Goal: Information Seeking & Learning: Learn about a topic

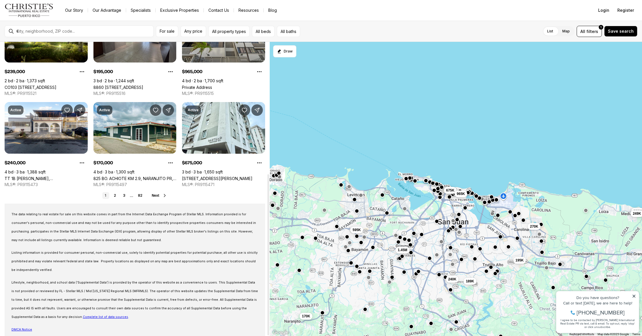
scroll to position [240, 0]
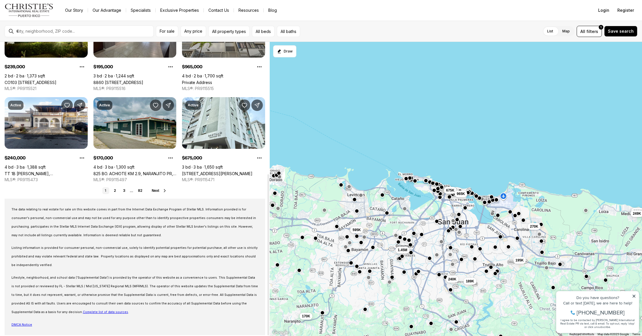
click at [136, 171] on link "825 BO. ACHIOTE KM 2.9, NARANJITO PR, 00719" at bounding box center [134, 173] width 83 height 5
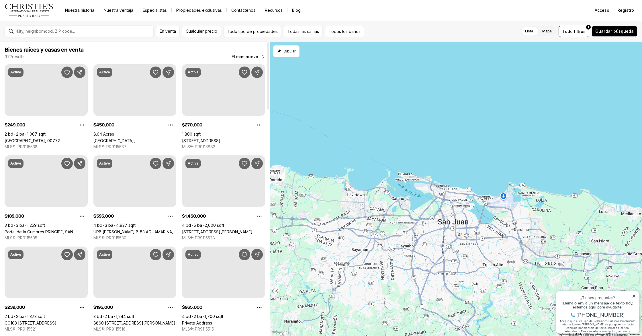
scroll to position [240, 0]
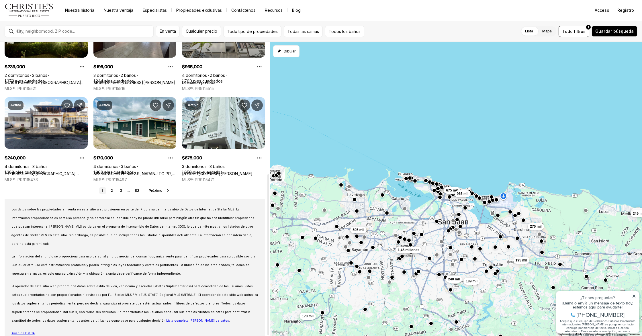
click at [114, 191] on link "2" at bounding box center [111, 190] width 7 height 7
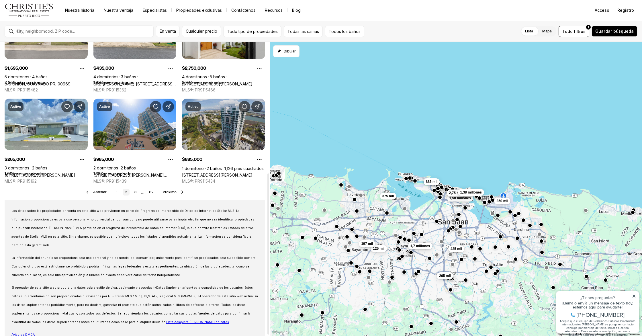
scroll to position [240, 0]
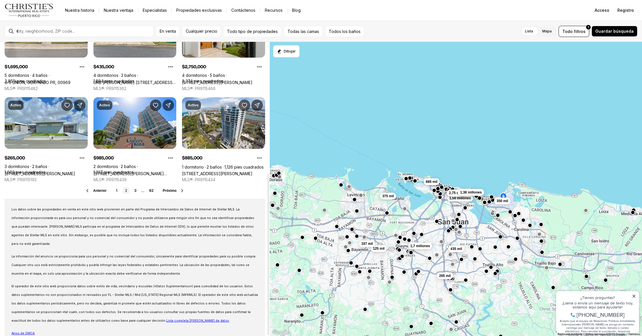
click at [134, 192] on font "3" at bounding box center [135, 190] width 2 height 4
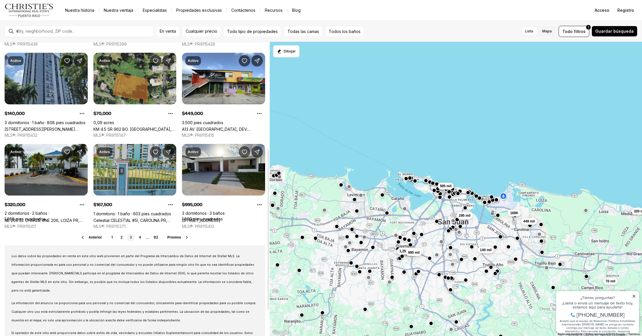
scroll to position [194, 0]
click at [140, 238] on font "4" at bounding box center [140, 237] width 2 height 4
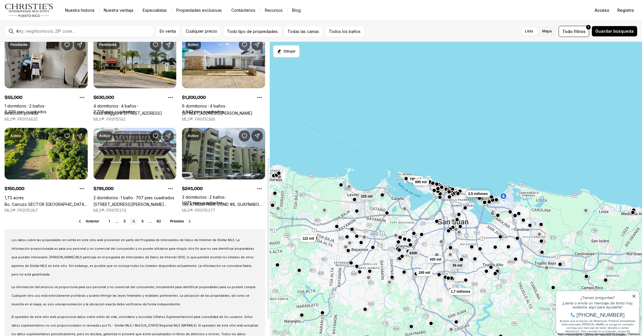
scroll to position [211, 0]
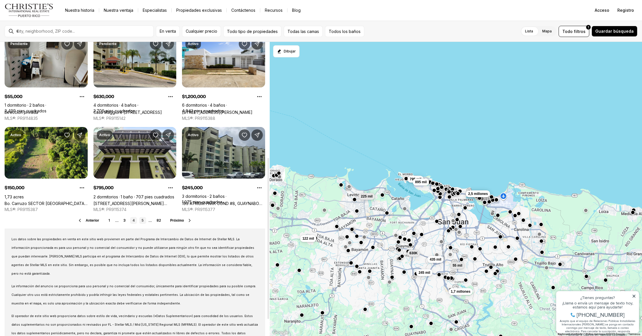
click at [144, 222] on link "5" at bounding box center [142, 220] width 7 height 7
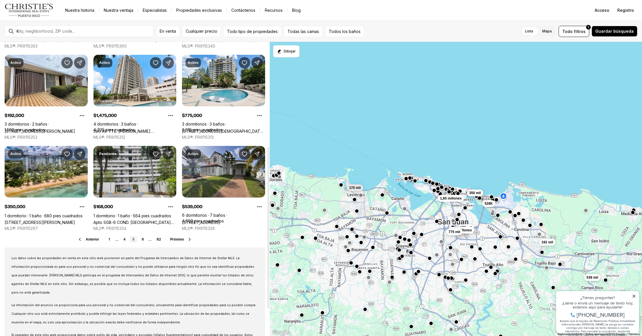
scroll to position [193, 0]
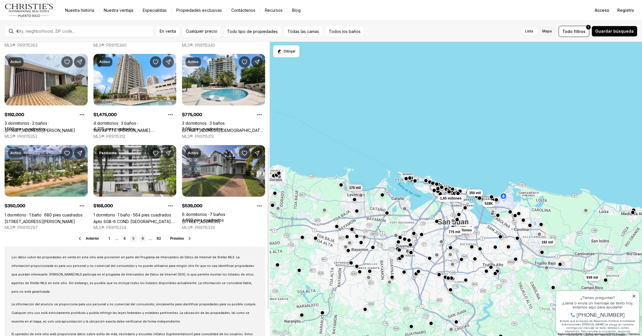
click at [143, 239] on font "6" at bounding box center [143, 238] width 2 height 4
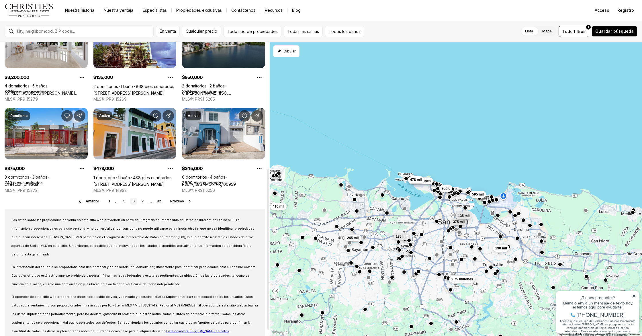
scroll to position [231, 0]
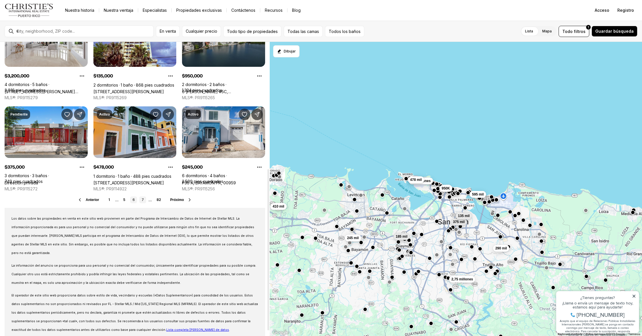
click at [143, 199] on font "7" at bounding box center [143, 199] width 2 height 4
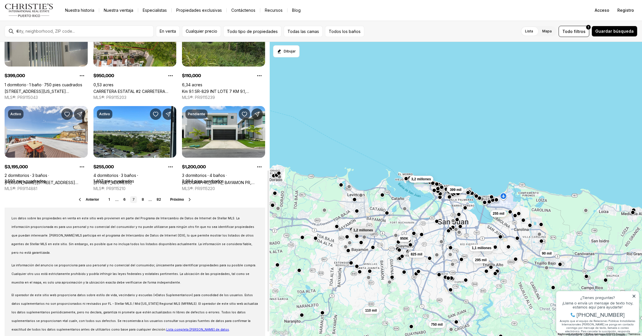
scroll to position [240, 0]
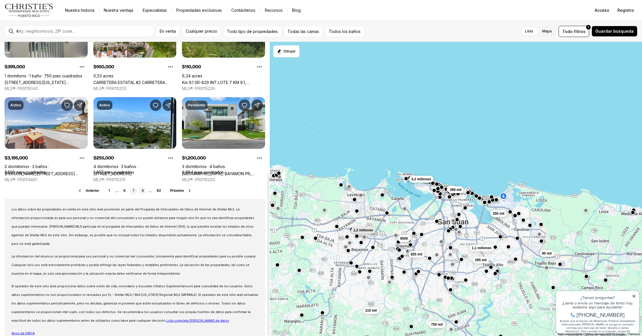
click at [142, 191] on font "8" at bounding box center [143, 190] width 2 height 4
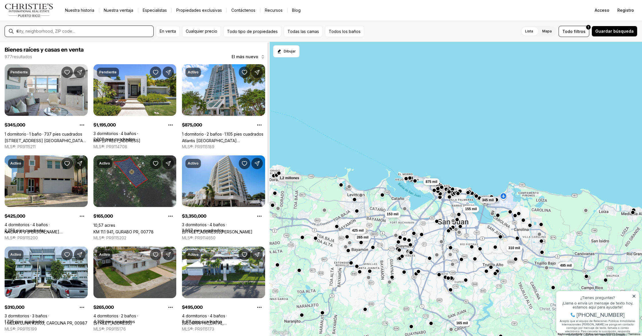
click at [84, 32] on input "text" at bounding box center [83, 31] width 135 height 5
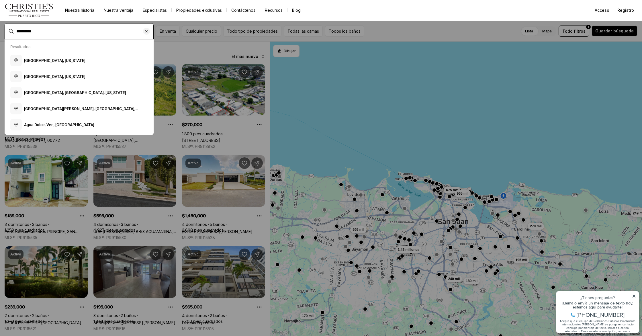
type input "*********"
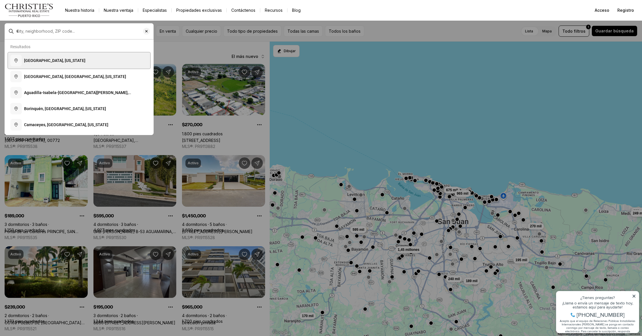
click at [51, 59] on font "Aguadilla, Puerto Rico" at bounding box center [54, 60] width 61 height 5
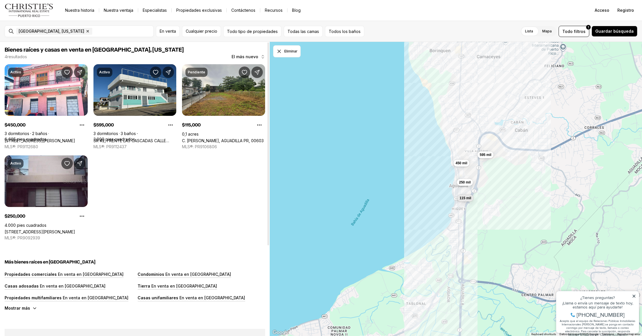
click at [58, 229] on link "[STREET_ADDRESS][PERSON_NAME]" at bounding box center [40, 231] width 71 height 5
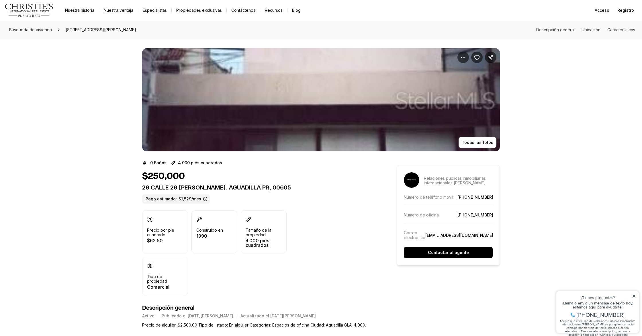
click at [319, 131] on img "Ver galería de imágenes" at bounding box center [321, 99] width 358 height 103
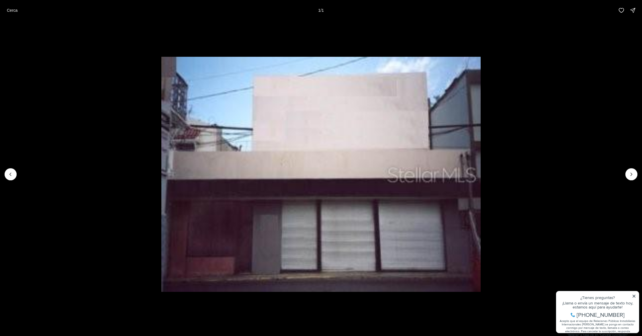
click at [13, 174] on div at bounding box center [11, 174] width 12 height 12
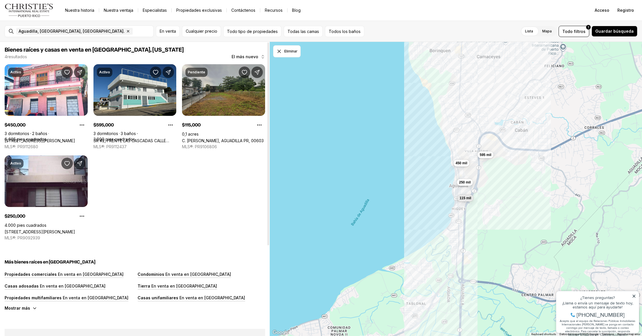
click at [212, 138] on link "C. [PERSON_NAME], AGUADILLA PR, 00603" at bounding box center [223, 140] width 82 height 5
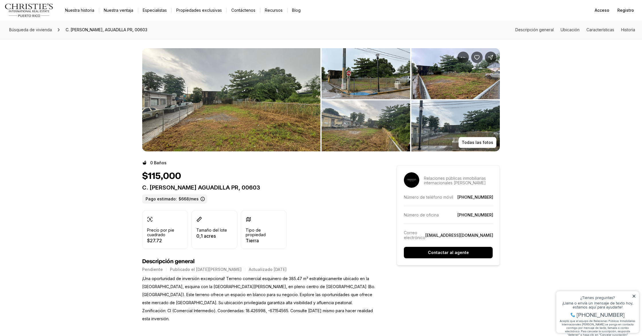
click at [236, 128] on img "Ver galería de imágenes" at bounding box center [231, 99] width 178 height 103
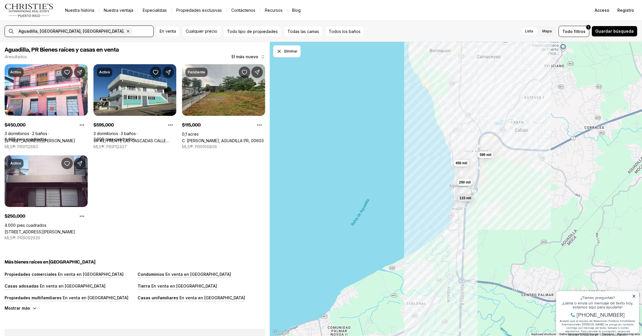
click at [126, 31] on icon "button" at bounding box center [128, 31] width 5 height 5
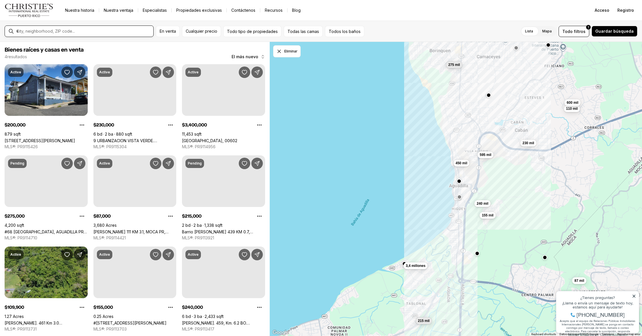
click at [65, 31] on input "text" at bounding box center [83, 31] width 135 height 5
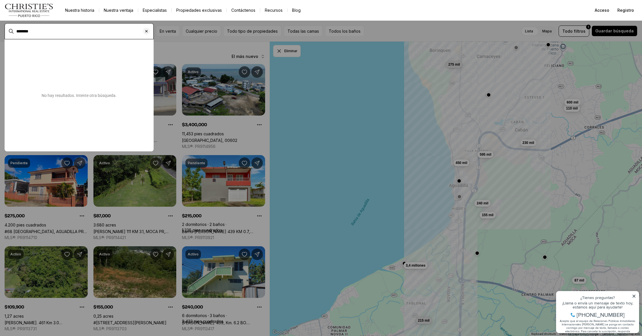
type input "*******"
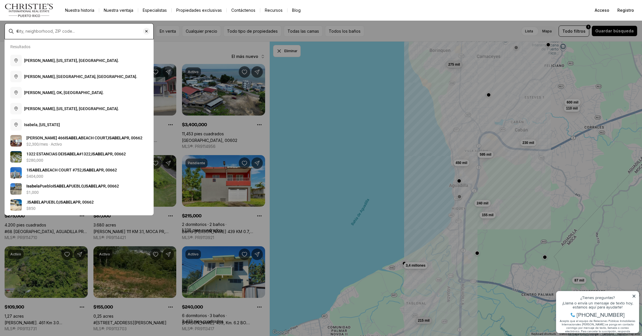
click at [71, 33] on input "text" at bounding box center [83, 31] width 135 height 5
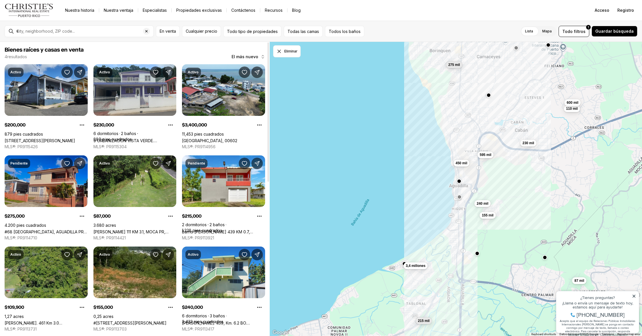
click at [50, 229] on link "#68 BRASIL, AGUADILLA PR, 00603" at bounding box center [46, 231] width 83 height 5
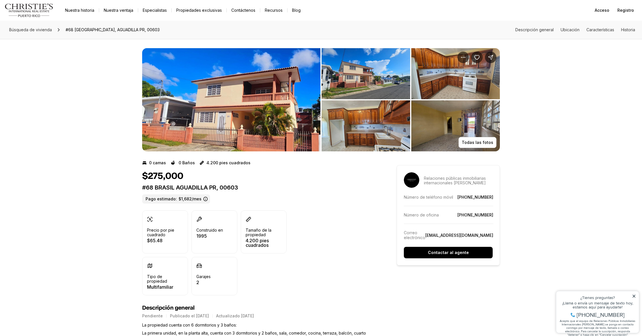
click at [220, 116] on img "Ver galería de imágenes" at bounding box center [231, 99] width 178 height 103
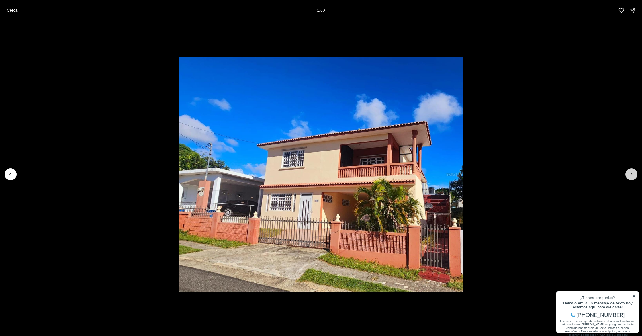
click at [635, 174] on button "Siguiente diapositiva" at bounding box center [631, 174] width 12 height 12
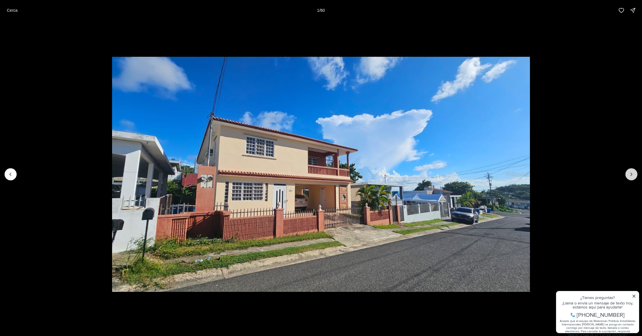
click at [635, 174] on button "Next slide" at bounding box center [631, 174] width 12 height 12
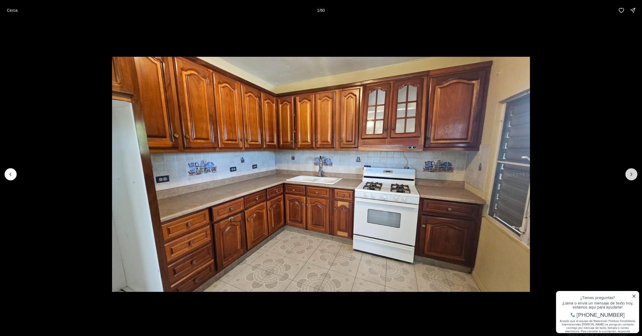
click at [635, 174] on button "Next slide" at bounding box center [631, 174] width 12 height 12
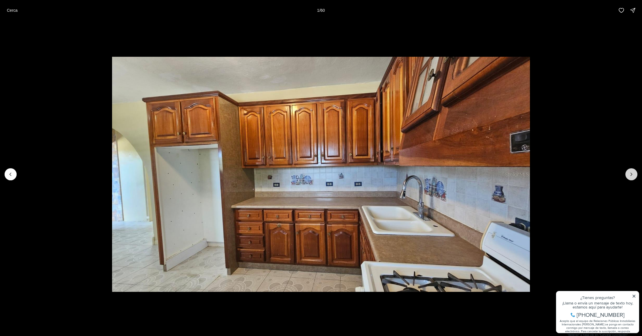
click at [635, 174] on button "Next slide" at bounding box center [631, 174] width 12 height 12
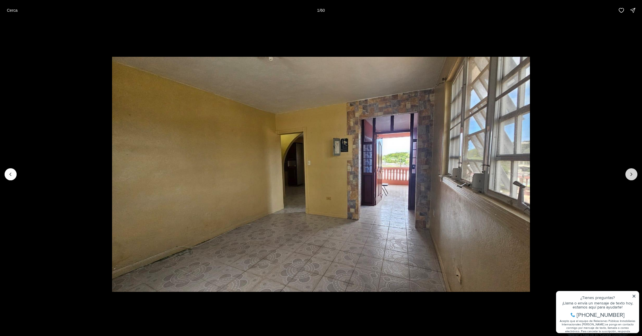
click at [635, 174] on button "Next slide" at bounding box center [631, 174] width 12 height 12
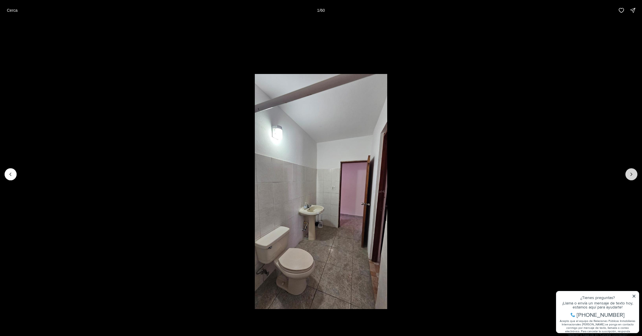
click at [635, 174] on button "Next slide" at bounding box center [631, 174] width 12 height 12
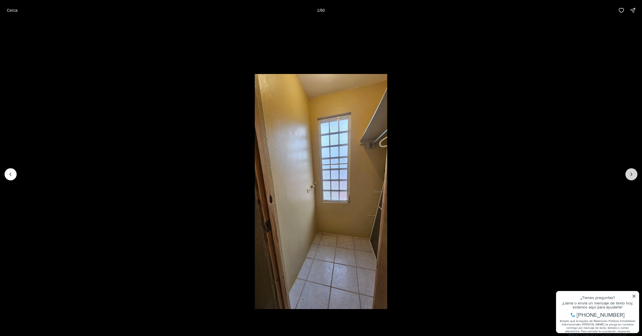
click at [635, 174] on button "Next slide" at bounding box center [631, 174] width 12 height 12
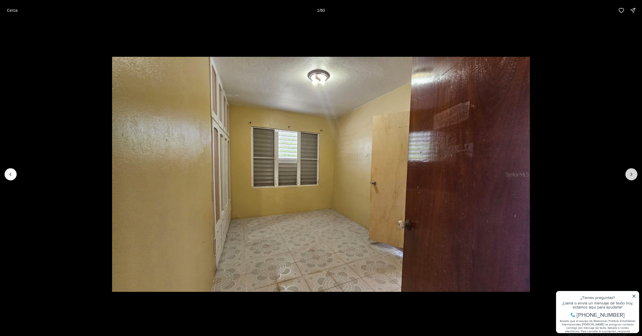
click at [635, 174] on button "Next slide" at bounding box center [631, 174] width 12 height 12
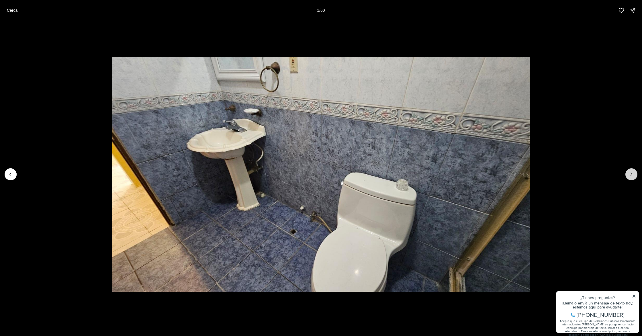
click at [635, 174] on button "Next slide" at bounding box center [631, 174] width 12 height 12
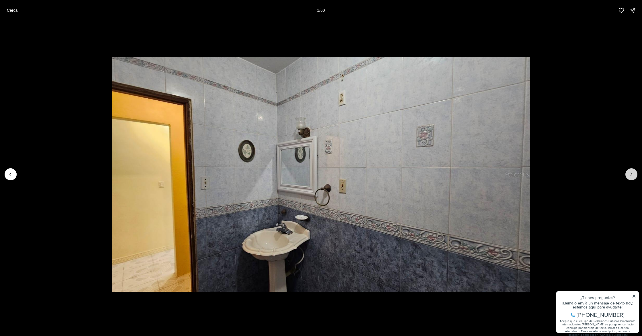
click at [635, 174] on button "Next slide" at bounding box center [631, 174] width 12 height 12
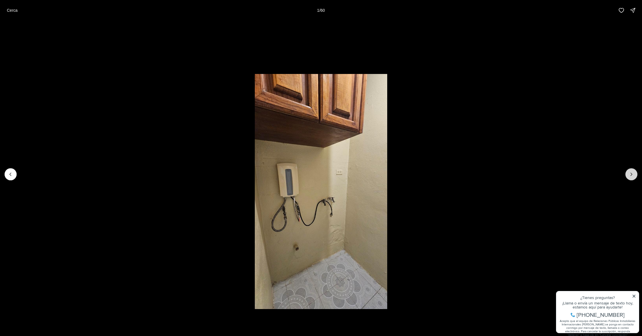
click at [635, 174] on button "Next slide" at bounding box center [631, 174] width 12 height 12
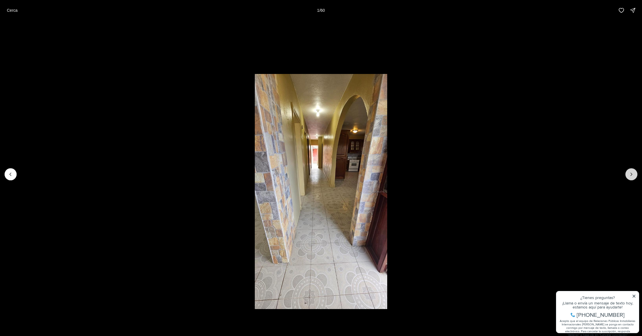
click at [635, 174] on button "Next slide" at bounding box center [631, 174] width 12 height 12
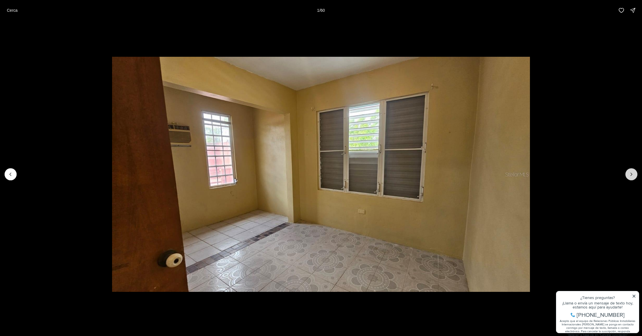
click at [635, 174] on button "Next slide" at bounding box center [631, 174] width 12 height 12
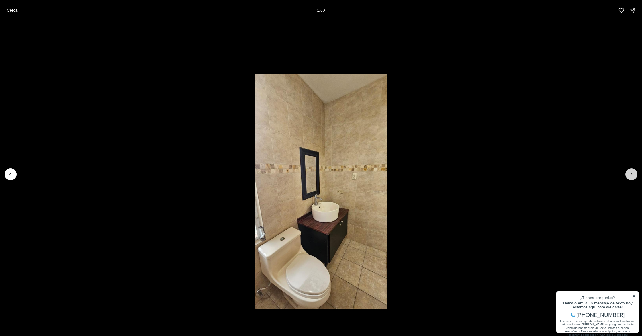
click at [635, 174] on button "Next slide" at bounding box center [631, 174] width 12 height 12
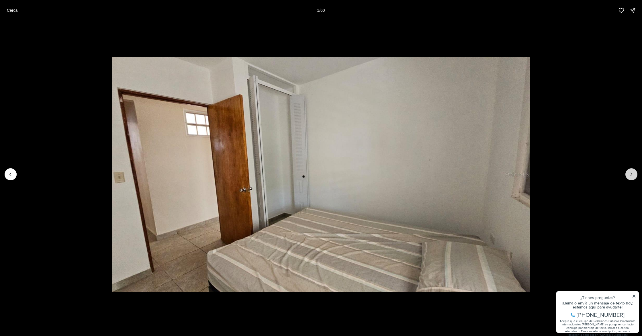
click at [635, 174] on button "Next slide" at bounding box center [631, 174] width 12 height 12
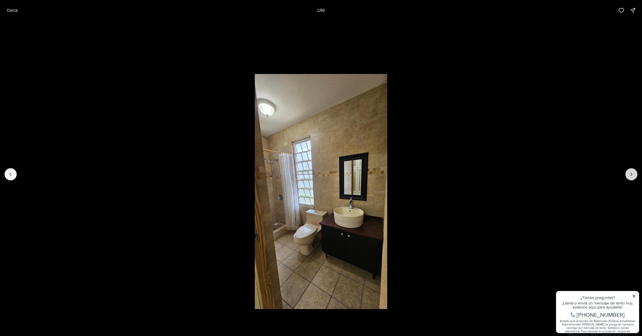
click at [635, 174] on button "Next slide" at bounding box center [631, 174] width 12 height 12
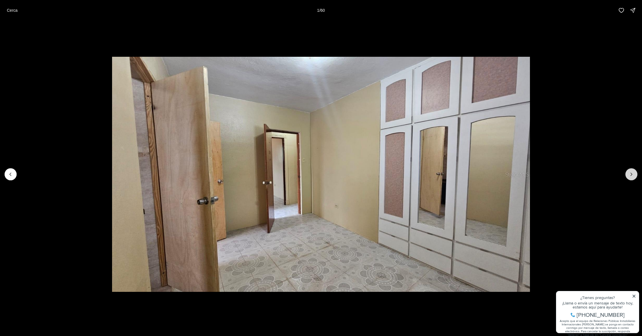
click at [635, 174] on button "Next slide" at bounding box center [631, 174] width 12 height 12
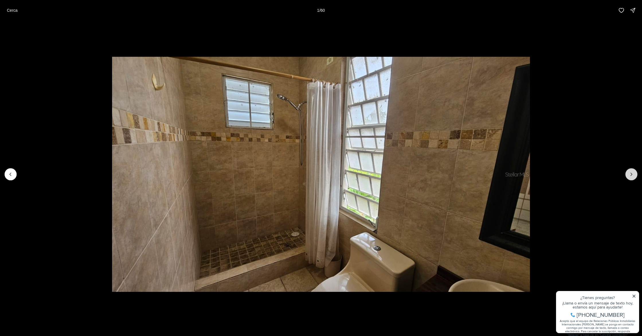
click at [635, 174] on button "Next slide" at bounding box center [631, 174] width 12 height 12
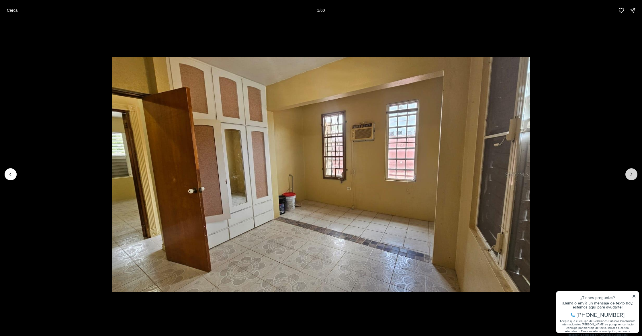
click at [635, 174] on button "Next slide" at bounding box center [631, 174] width 12 height 12
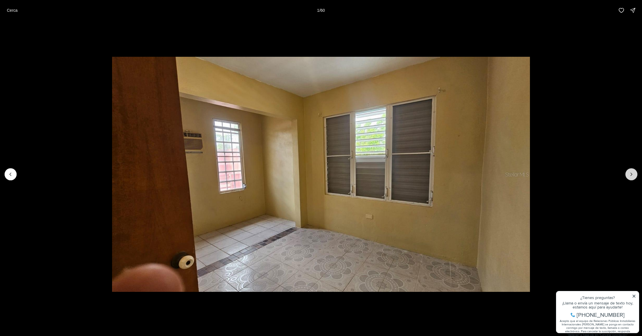
click at [635, 174] on button "Next slide" at bounding box center [631, 174] width 12 height 12
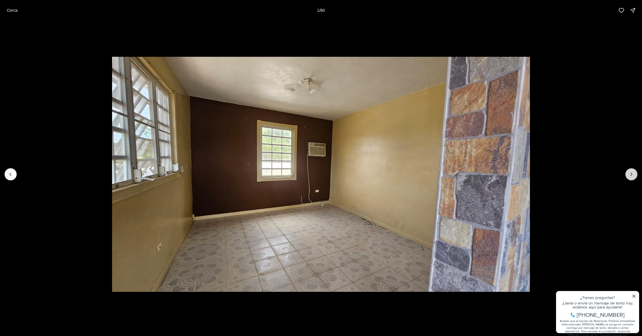
click at [635, 174] on button "Next slide" at bounding box center [631, 174] width 12 height 12
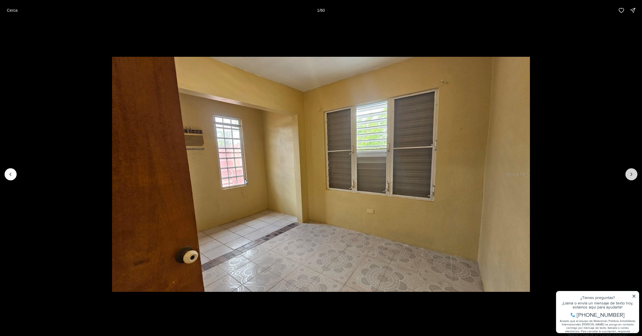
click at [635, 174] on button "Next slide" at bounding box center [631, 174] width 12 height 12
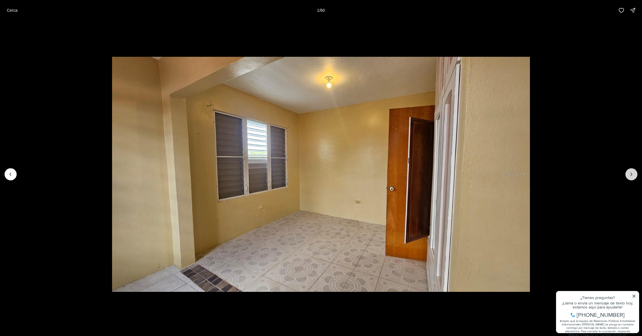
click at [635, 174] on button "Next slide" at bounding box center [631, 174] width 12 height 12
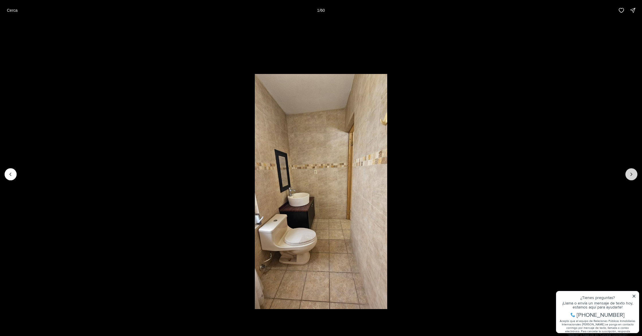
click at [635, 174] on button "Next slide" at bounding box center [631, 174] width 12 height 12
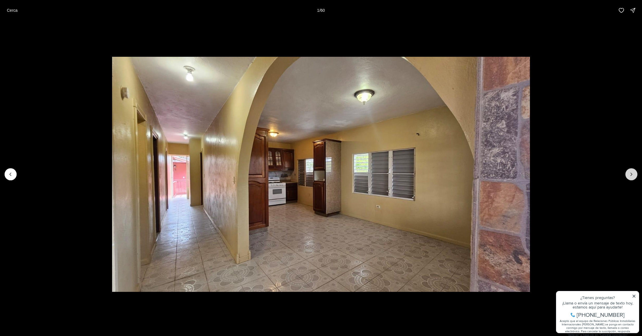
click at [629, 174] on icon "Next slide" at bounding box center [632, 174] width 6 height 6
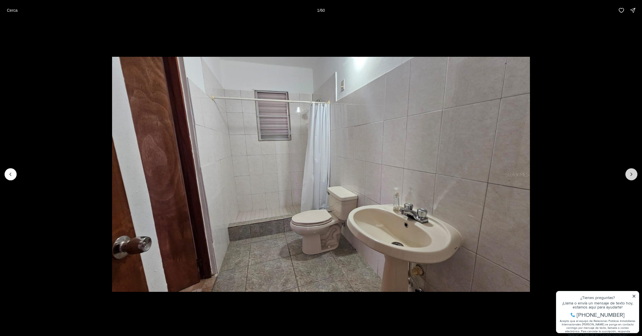
click at [630, 173] on icon "Next slide" at bounding box center [632, 174] width 6 height 6
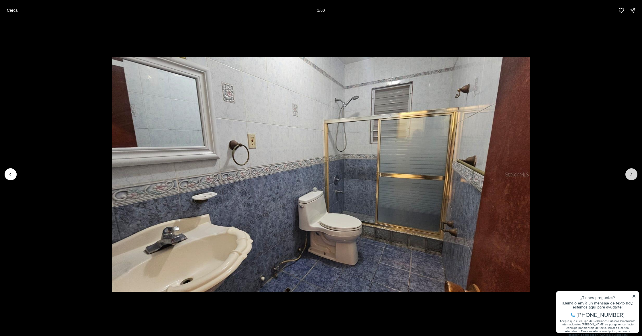
click at [635, 173] on button "Next slide" at bounding box center [631, 174] width 12 height 12
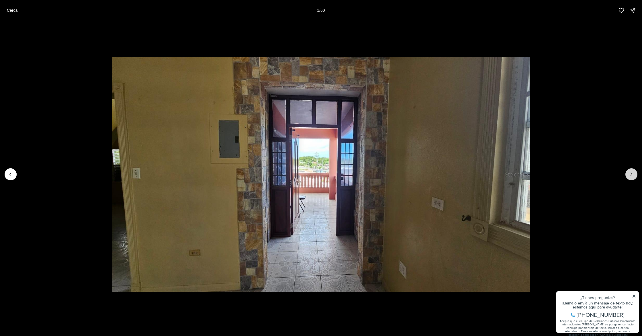
click at [631, 175] on icon "Next slide" at bounding box center [632, 174] width 6 height 6
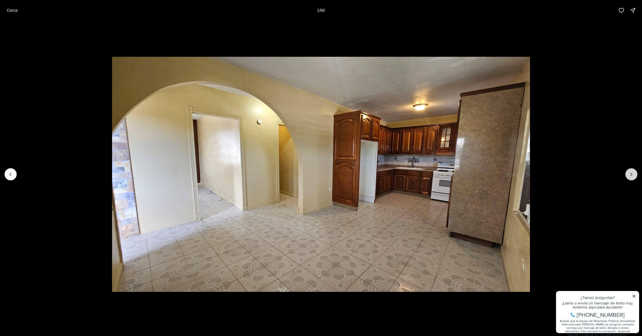
click at [631, 175] on icon "Next slide" at bounding box center [632, 174] width 6 height 6
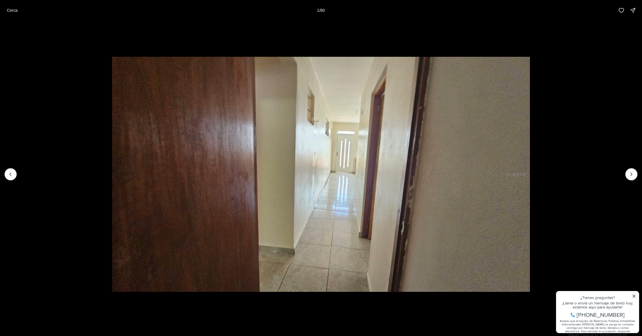
click at [8, 8] on font "Cerca" at bounding box center [12, 10] width 11 height 5
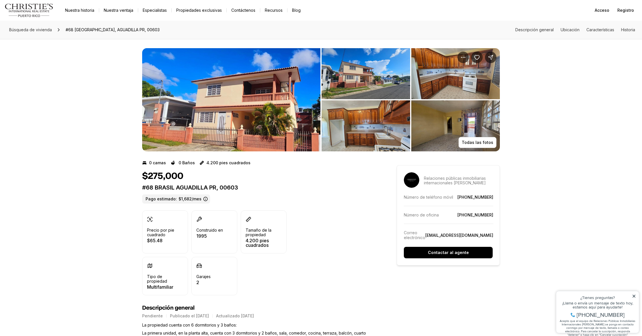
click at [251, 116] on img "Ver galería de imágenes" at bounding box center [231, 99] width 178 height 103
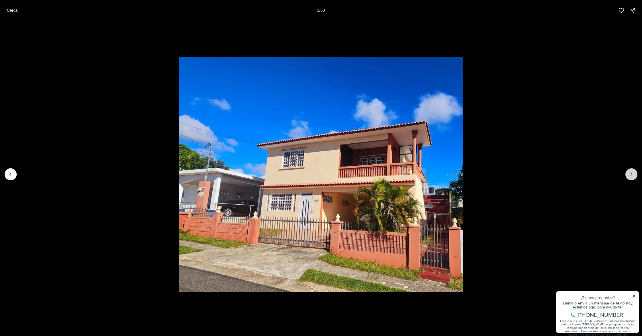
click at [633, 176] on icon "Siguiente diapositiva" at bounding box center [632, 174] width 6 height 6
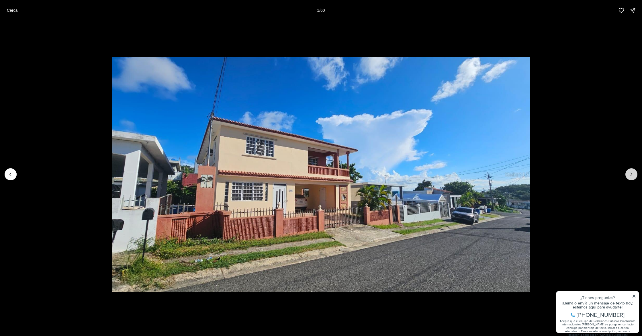
click at [633, 176] on icon "Next slide" at bounding box center [632, 174] width 6 height 6
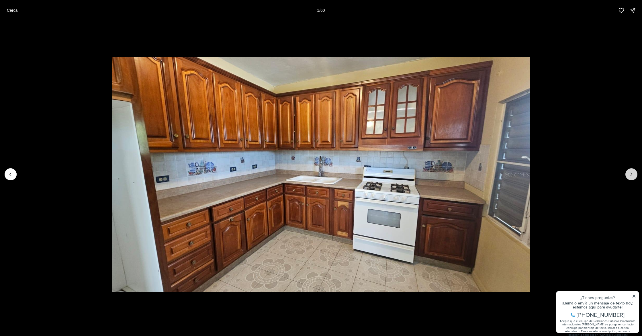
click at [633, 176] on icon "Next slide" at bounding box center [632, 174] width 6 height 6
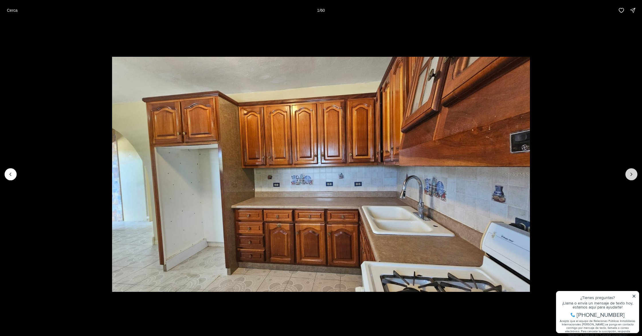
click at [633, 176] on icon "Next slide" at bounding box center [632, 174] width 6 height 6
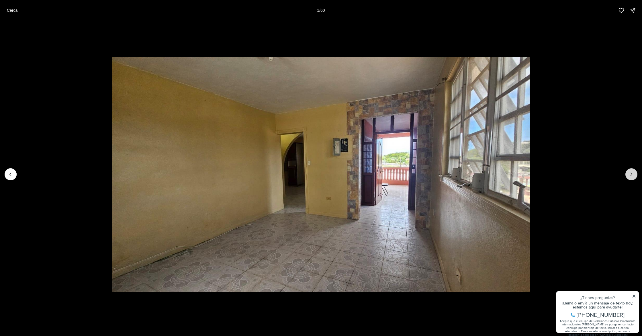
click at [633, 176] on icon "Next slide" at bounding box center [632, 174] width 6 height 6
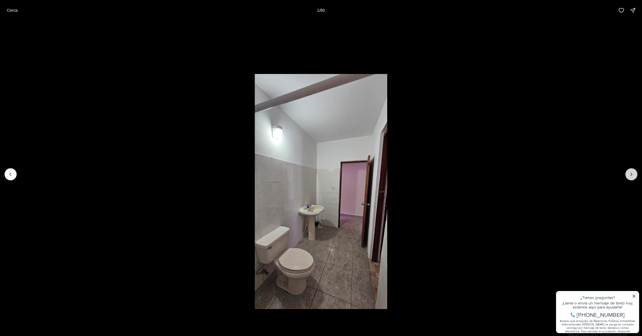
click at [633, 176] on icon "Next slide" at bounding box center [632, 174] width 6 height 6
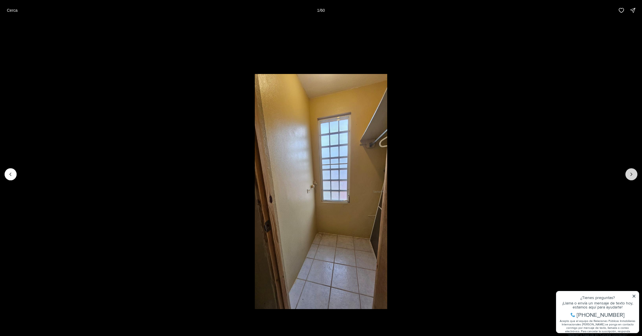
click at [633, 176] on icon "Next slide" at bounding box center [632, 174] width 6 height 6
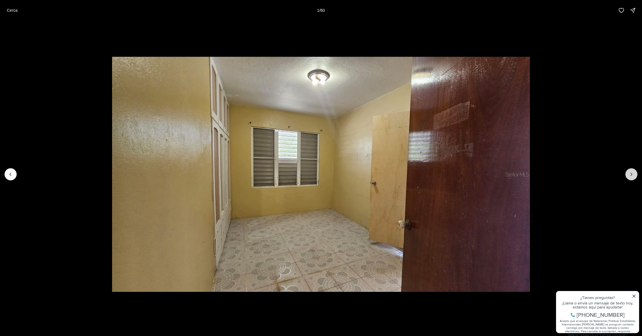
click at [633, 176] on icon "Next slide" at bounding box center [632, 174] width 6 height 6
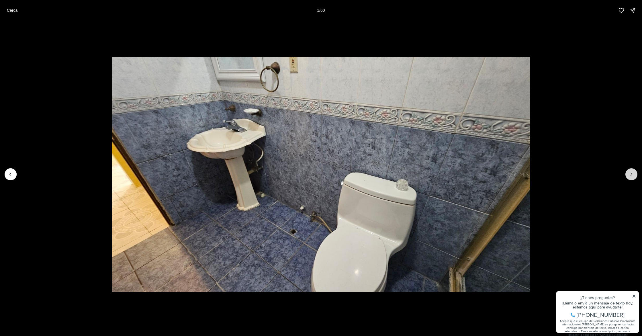
click at [633, 176] on icon "Next slide" at bounding box center [632, 174] width 6 height 6
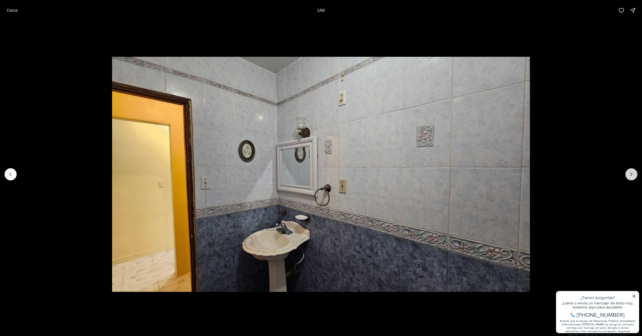
click at [633, 176] on icon "Next slide" at bounding box center [632, 174] width 6 height 6
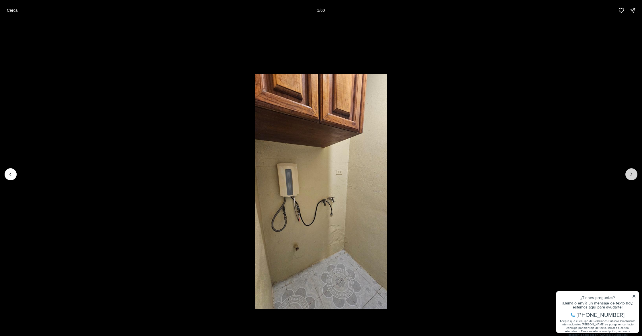
click at [633, 176] on icon "Next slide" at bounding box center [632, 174] width 6 height 6
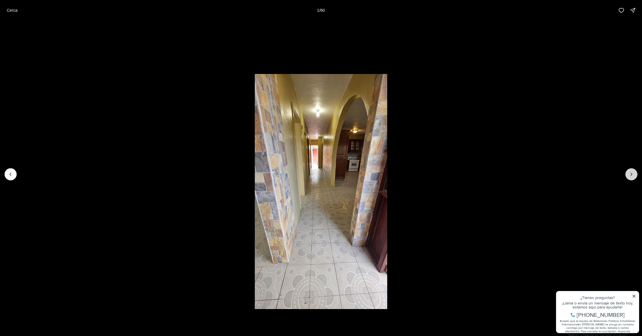
click at [633, 176] on icon "Next slide" at bounding box center [632, 174] width 6 height 6
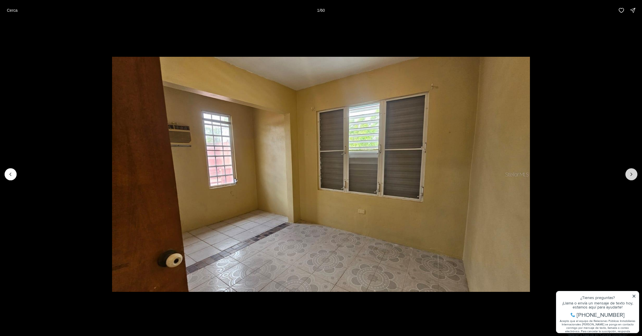
click at [633, 176] on icon "Next slide" at bounding box center [632, 174] width 6 height 6
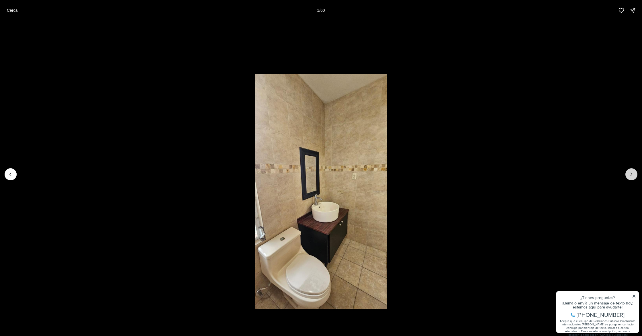
click at [633, 176] on icon "Next slide" at bounding box center [632, 174] width 6 height 6
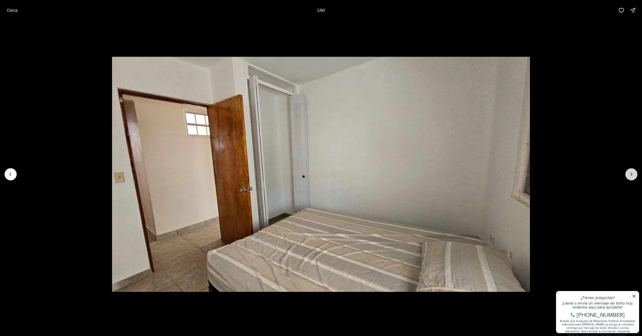
click at [633, 176] on icon "Next slide" at bounding box center [632, 174] width 6 height 6
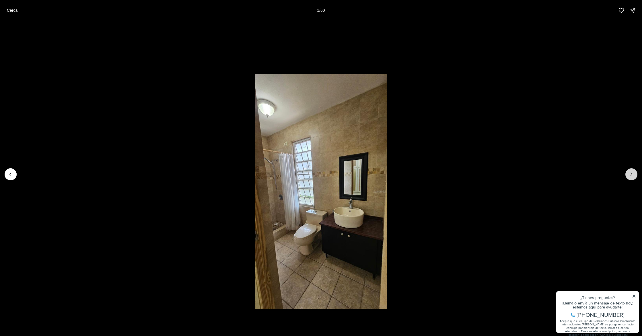
click at [633, 176] on icon "Next slide" at bounding box center [632, 174] width 6 height 6
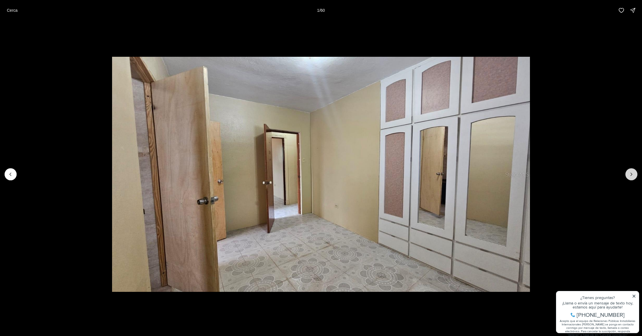
click at [633, 176] on icon "Next slide" at bounding box center [632, 174] width 6 height 6
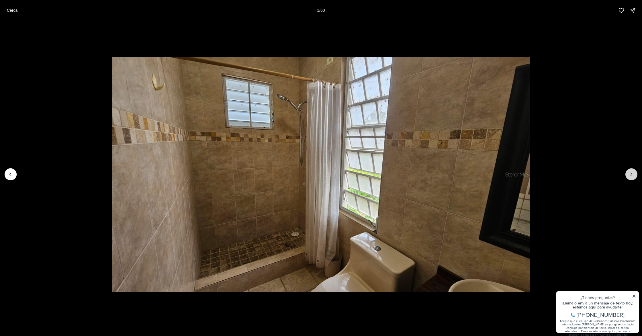
click at [633, 176] on icon "Next slide" at bounding box center [632, 174] width 6 height 6
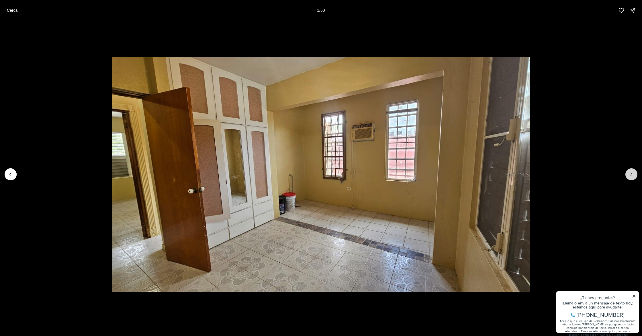
click at [633, 176] on icon "Next slide" at bounding box center [632, 174] width 6 height 6
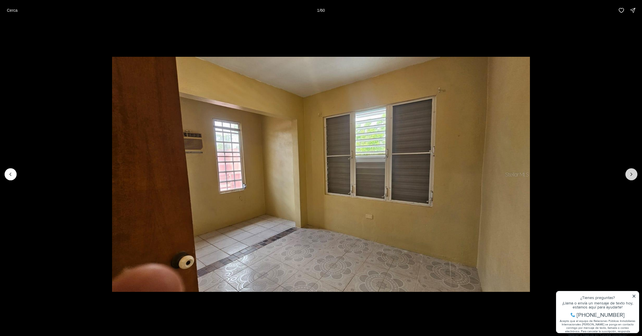
click at [633, 176] on icon "Next slide" at bounding box center [632, 174] width 6 height 6
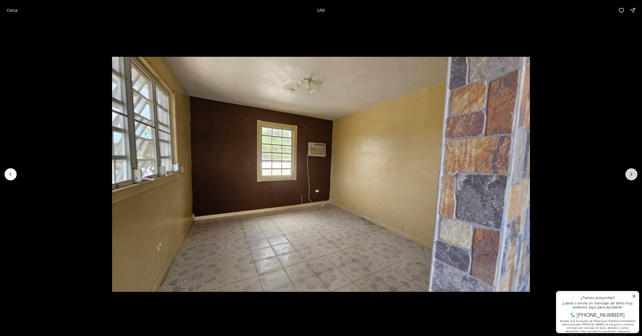
click at [633, 176] on icon "Next slide" at bounding box center [632, 174] width 6 height 6
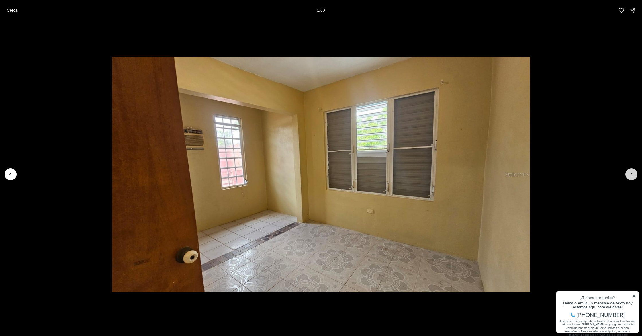
click at [633, 176] on icon "Next slide" at bounding box center [632, 174] width 6 height 6
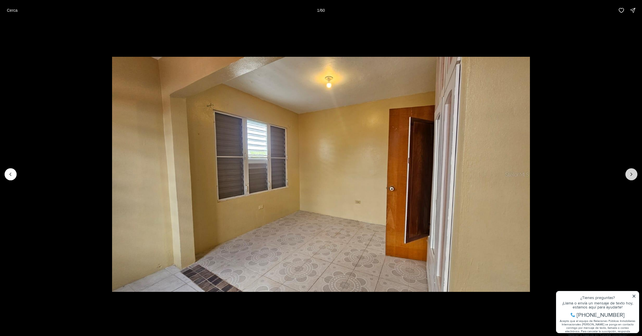
click at [633, 176] on icon "Next slide" at bounding box center [632, 174] width 6 height 6
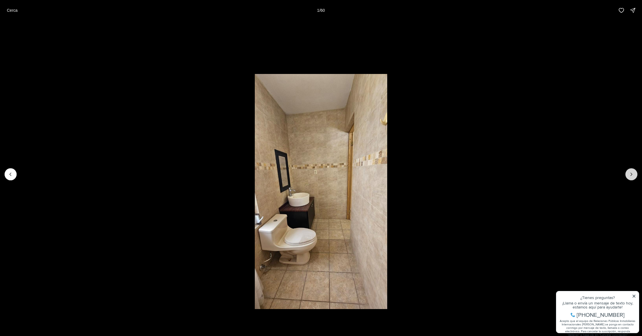
click at [633, 176] on icon "Next slide" at bounding box center [632, 174] width 6 height 6
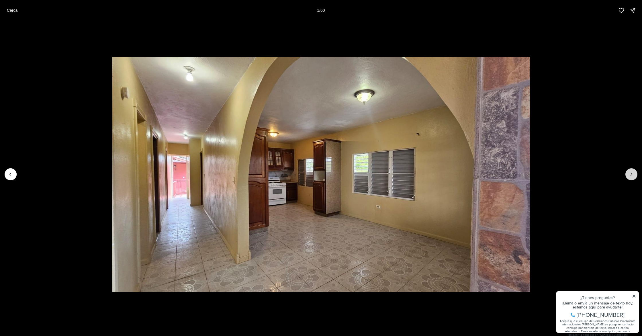
click at [633, 176] on icon "Next slide" at bounding box center [632, 174] width 6 height 6
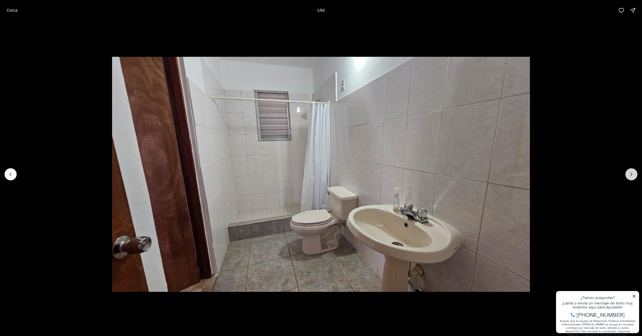
click at [633, 176] on icon "Next slide" at bounding box center [632, 174] width 6 height 6
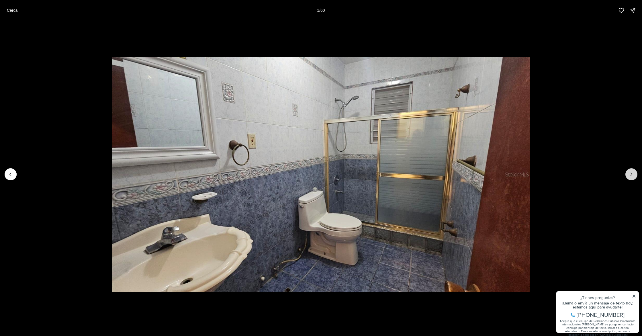
click at [633, 176] on icon "Next slide" at bounding box center [632, 174] width 6 height 6
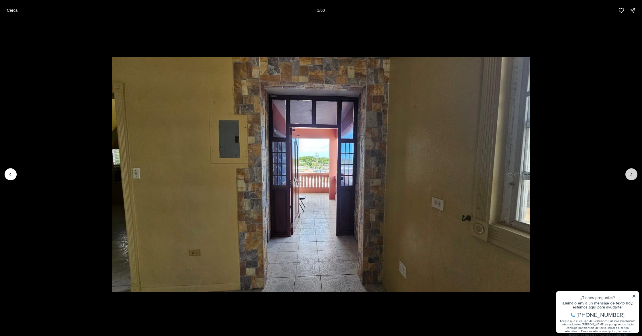
click at [633, 176] on icon "Next slide" at bounding box center [632, 174] width 6 height 6
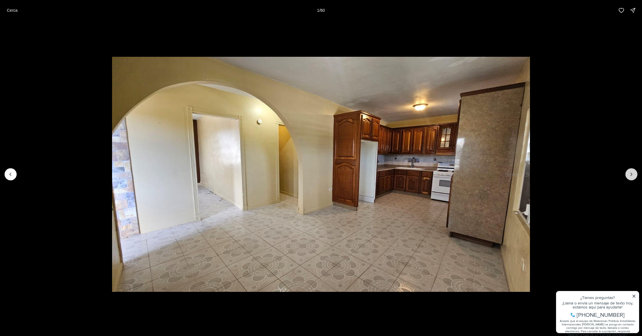
click at [633, 176] on icon "Next slide" at bounding box center [632, 174] width 6 height 6
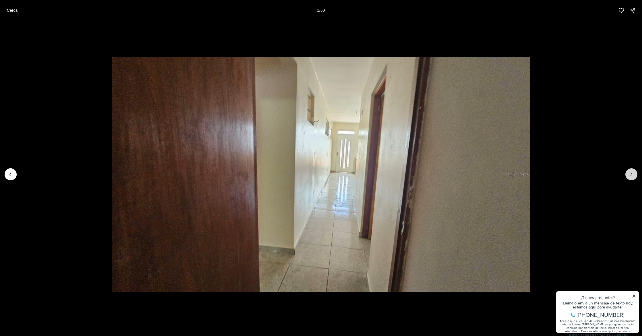
click at [633, 176] on icon "Next slide" at bounding box center [632, 174] width 6 height 6
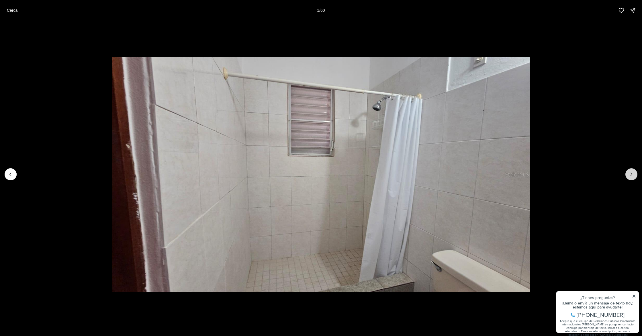
click at [633, 176] on icon "Next slide" at bounding box center [632, 174] width 6 height 6
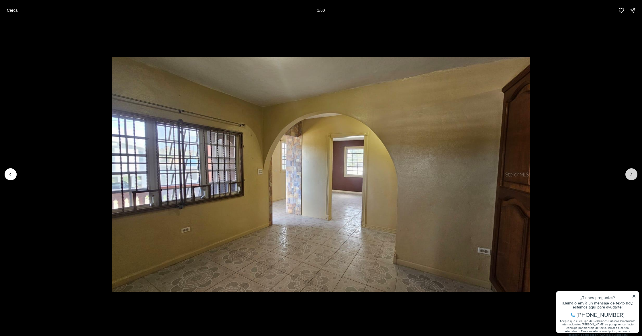
click at [633, 176] on icon "Next slide" at bounding box center [632, 174] width 6 height 6
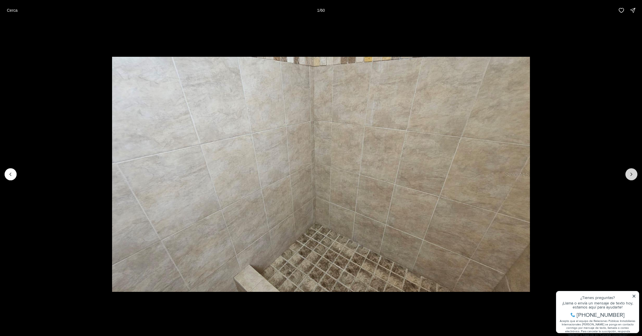
click at [633, 176] on icon "Next slide" at bounding box center [632, 174] width 6 height 6
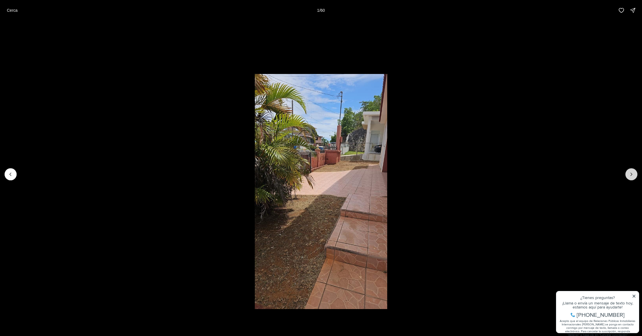
click at [633, 176] on icon "Next slide" at bounding box center [632, 174] width 6 height 6
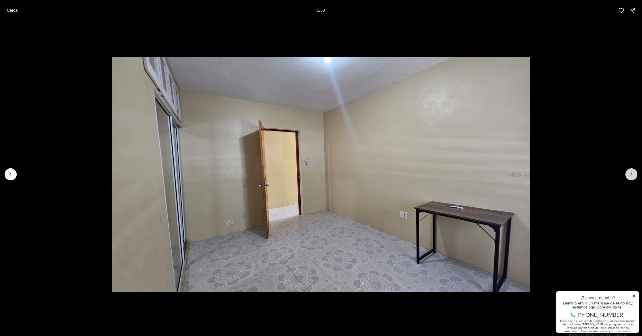
click at [633, 176] on icon "Next slide" at bounding box center [632, 174] width 6 height 6
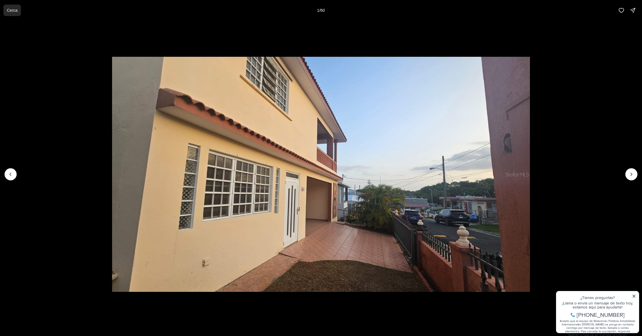
click at [16, 12] on font "Cerca" at bounding box center [12, 10] width 11 height 5
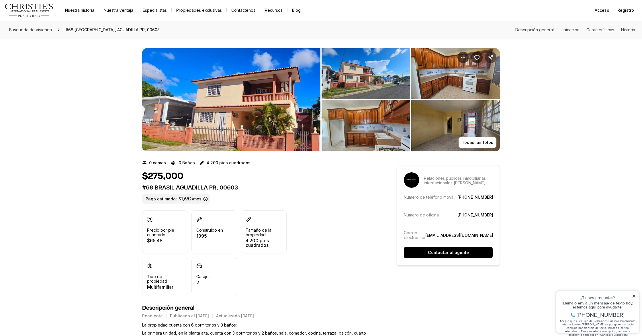
click at [491, 59] on icon "Compartir propiedad: #68 BRASIL" at bounding box center [491, 57] width 6 height 6
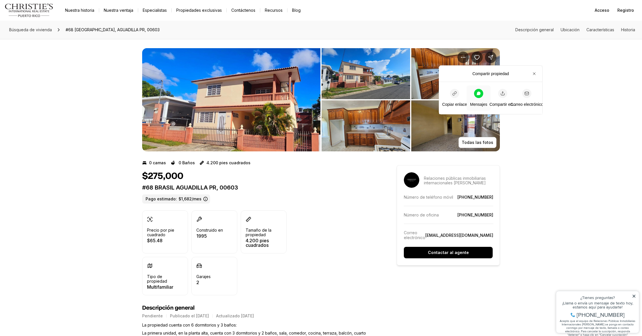
click at [477, 93] on icon at bounding box center [479, 93] width 4 height 4
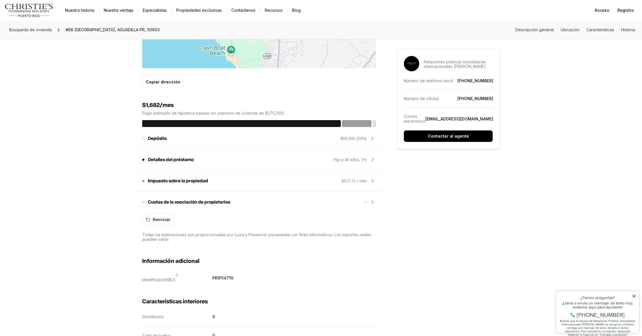
scroll to position [423, 0]
click at [144, 137] on span at bounding box center [143, 138] width 2 height 2
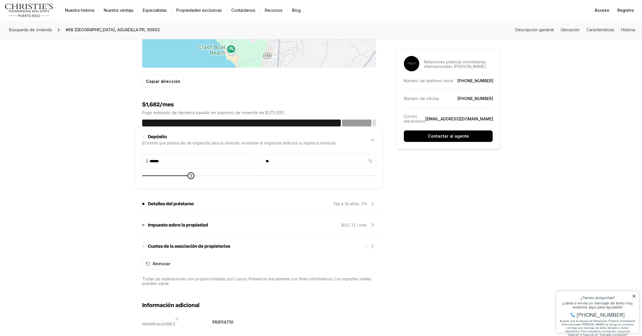
click at [79, 127] on div "Búsqueda de vivienda #68 BRASIL, AGUADILLA PR, 00603 Descripción general Ubicac…" at bounding box center [321, 313] width 642 height 1430
click at [372, 138] on icon at bounding box center [372, 140] width 7 height 7
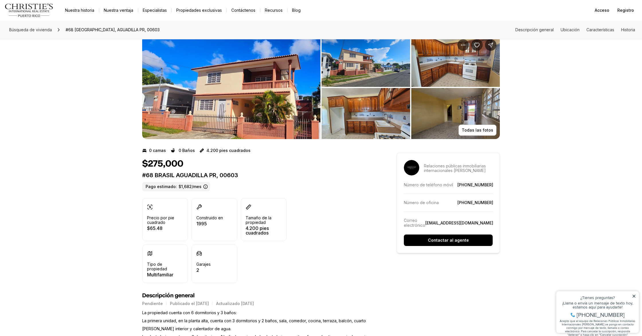
scroll to position [0, 0]
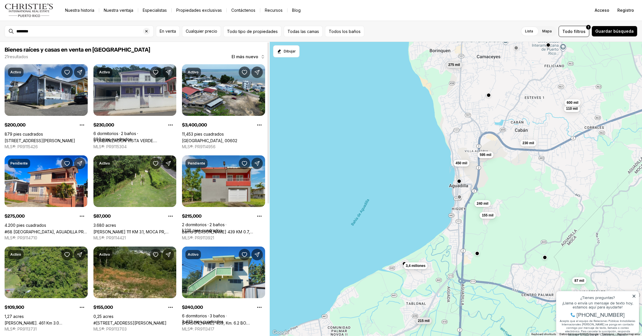
click at [226, 229] on link "Barrio [PERSON_NAME] 439 KM 0.7, AGUADA PR, 00602" at bounding box center [223, 231] width 83 height 5
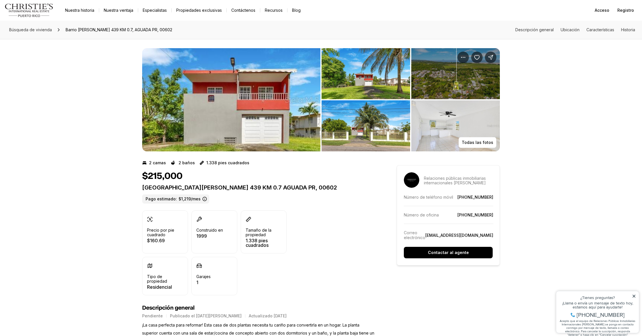
click at [242, 127] on img "Ver galería de imágenes" at bounding box center [231, 99] width 178 height 103
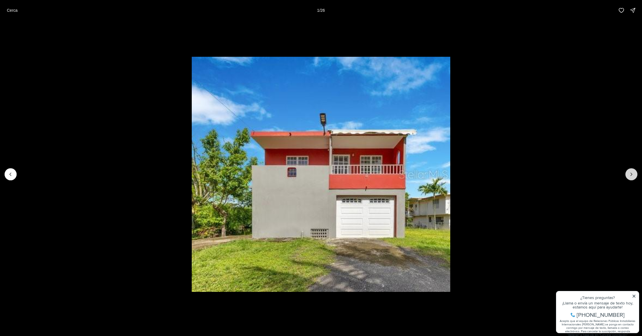
click at [631, 176] on icon "Siguiente diapositiva" at bounding box center [632, 174] width 6 height 6
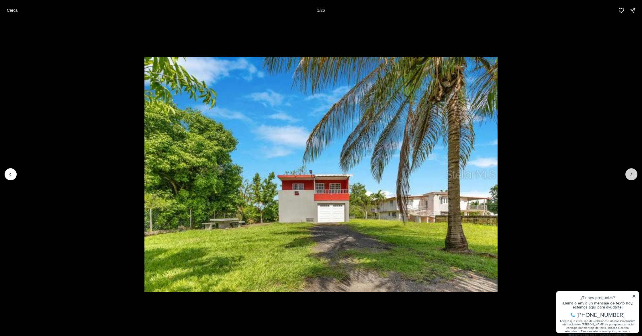
click at [631, 176] on icon "Next slide" at bounding box center [632, 174] width 6 height 6
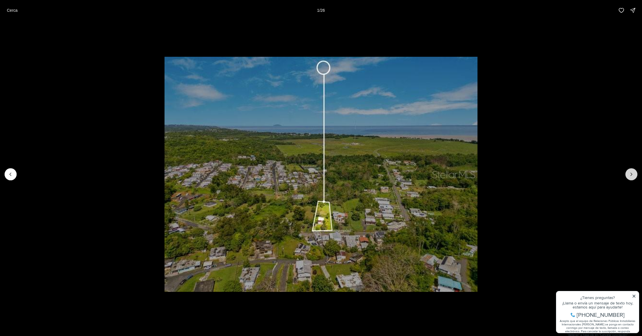
click at [631, 176] on icon "Next slide" at bounding box center [632, 174] width 6 height 6
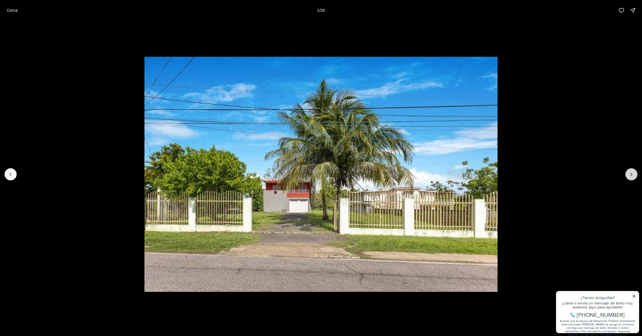
click at [634, 176] on icon "Next slide" at bounding box center [632, 174] width 6 height 6
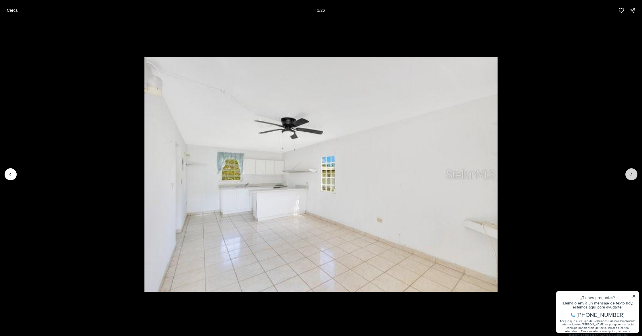
click at [634, 176] on icon "Next slide" at bounding box center [632, 174] width 6 height 6
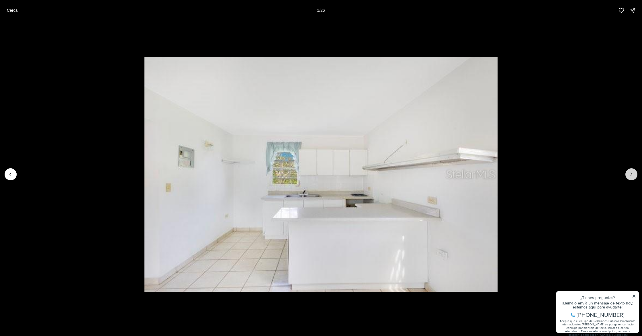
click at [634, 176] on icon "Next slide" at bounding box center [632, 174] width 6 height 6
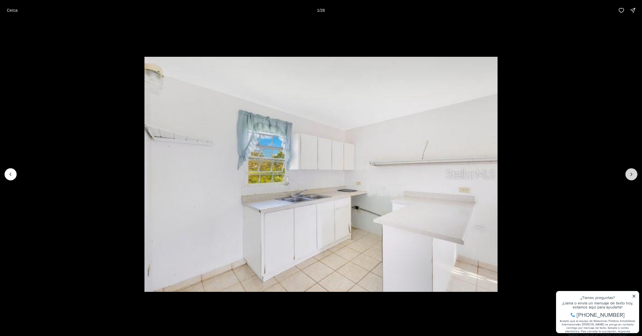
click at [634, 176] on icon "Next slide" at bounding box center [632, 174] width 6 height 6
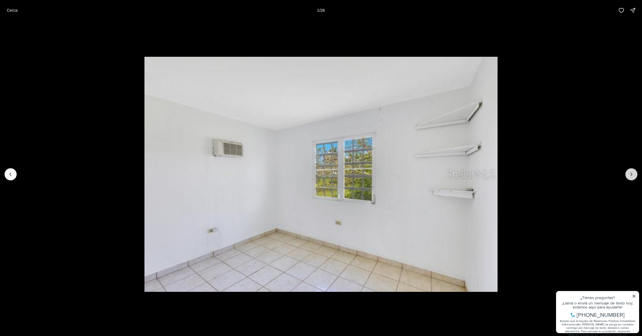
click at [634, 176] on icon "Next slide" at bounding box center [632, 174] width 6 height 6
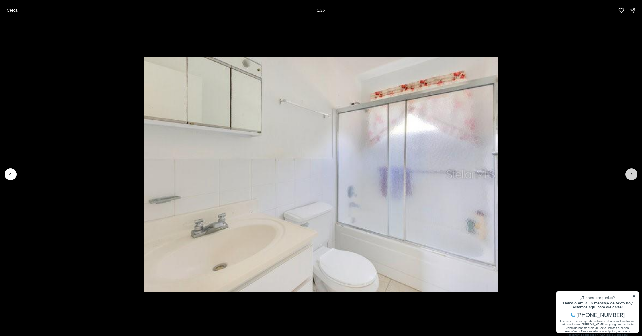
click at [634, 176] on icon "Next slide" at bounding box center [632, 174] width 6 height 6
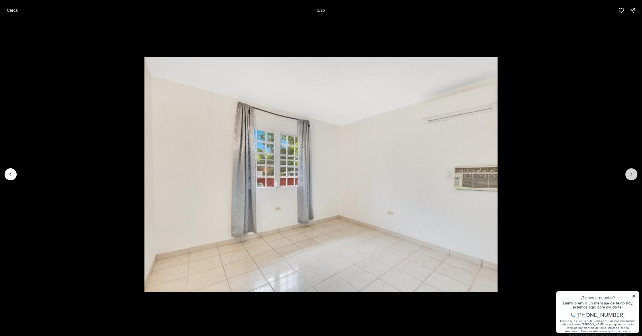
click at [634, 176] on icon "Next slide" at bounding box center [632, 174] width 6 height 6
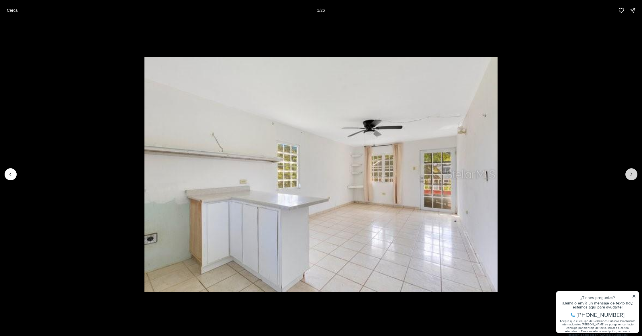
click at [634, 176] on icon "Next slide" at bounding box center [632, 174] width 6 height 6
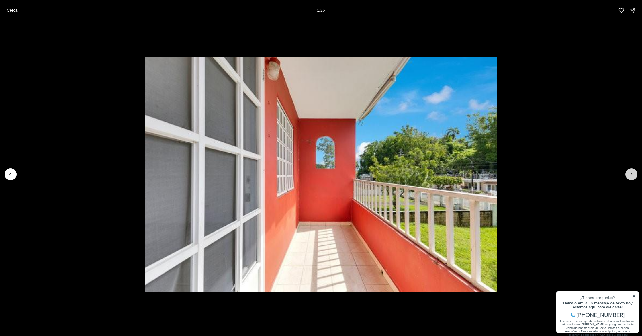
click at [634, 176] on icon "Next slide" at bounding box center [632, 174] width 6 height 6
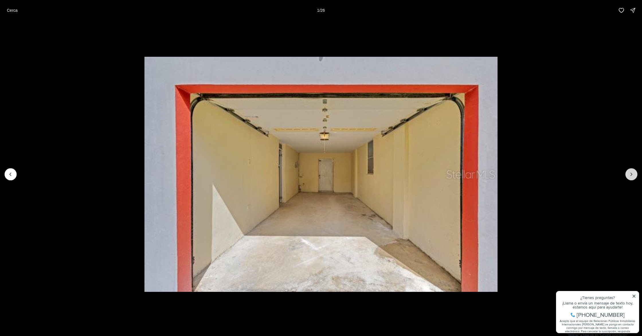
click at [634, 176] on icon "Next slide" at bounding box center [632, 174] width 6 height 6
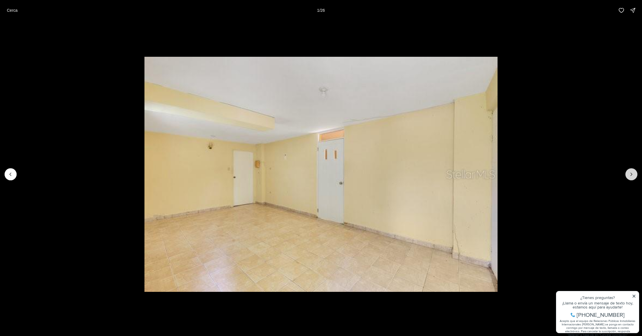
click at [634, 176] on icon "Next slide" at bounding box center [632, 174] width 6 height 6
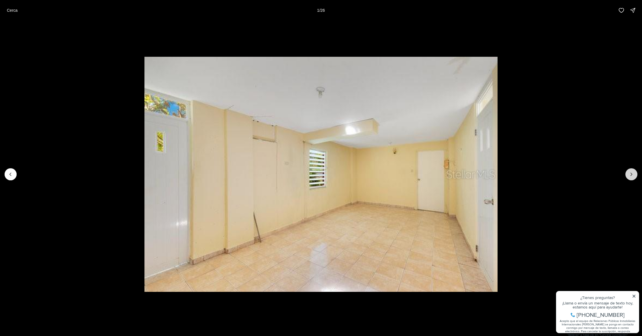
click at [634, 176] on icon "Next slide" at bounding box center [632, 174] width 6 height 6
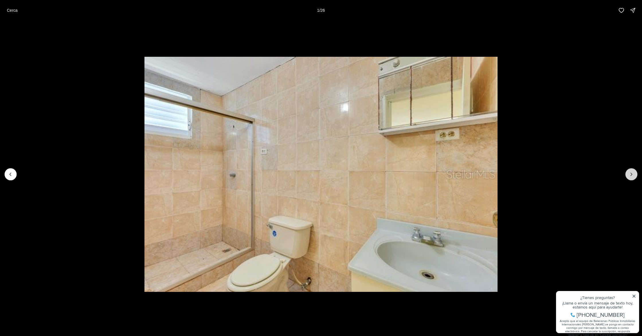
click at [634, 176] on icon "Next slide" at bounding box center [632, 174] width 6 height 6
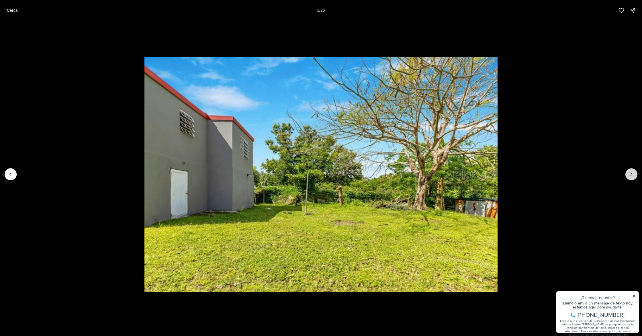
click at [634, 176] on icon "Next slide" at bounding box center [632, 174] width 6 height 6
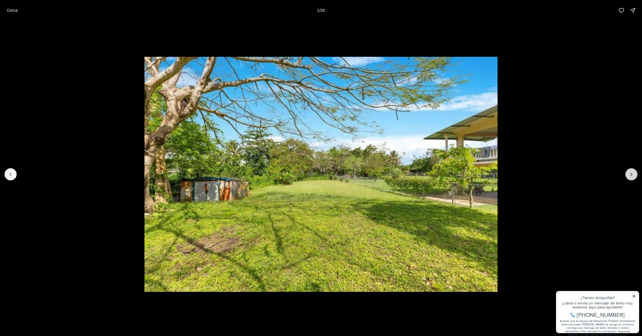
click at [633, 175] on icon "Next slide" at bounding box center [632, 174] width 6 height 6
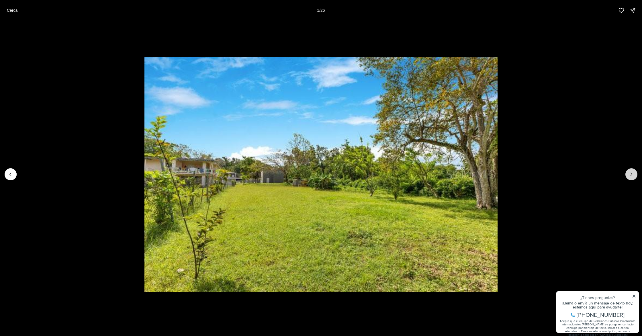
click at [633, 175] on icon "Next slide" at bounding box center [632, 174] width 6 height 6
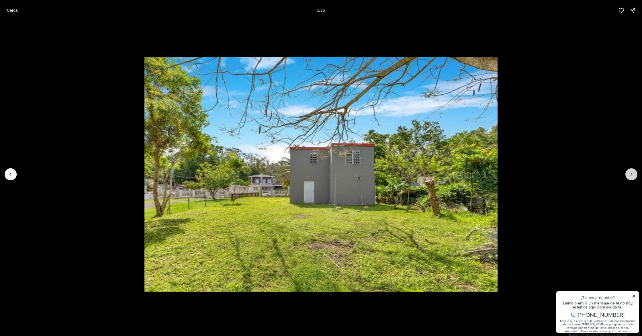
click at [633, 175] on icon "Next slide" at bounding box center [632, 174] width 6 height 6
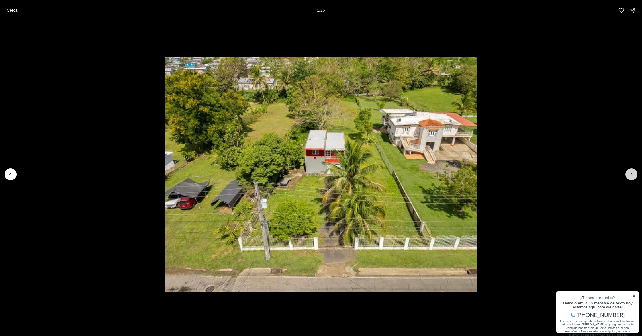
click at [633, 175] on icon "Next slide" at bounding box center [632, 174] width 6 height 6
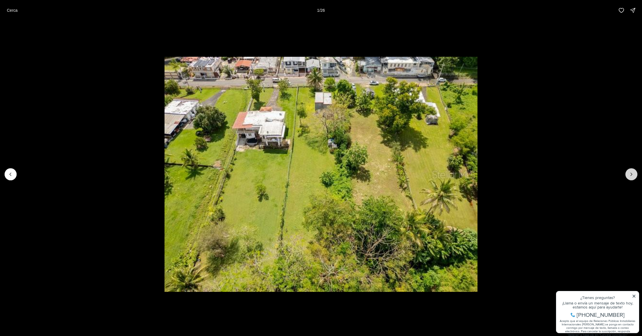
click at [633, 175] on icon "Next slide" at bounding box center [632, 174] width 6 height 6
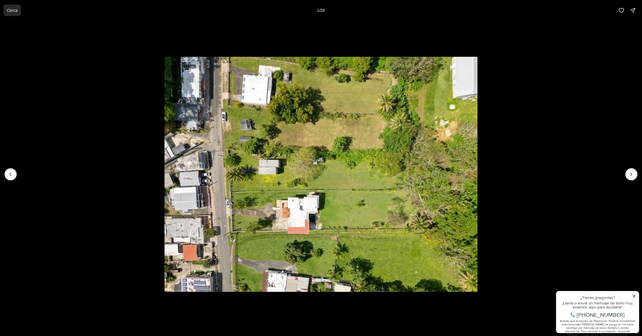
click at [9, 8] on font "Cerca" at bounding box center [12, 10] width 11 height 5
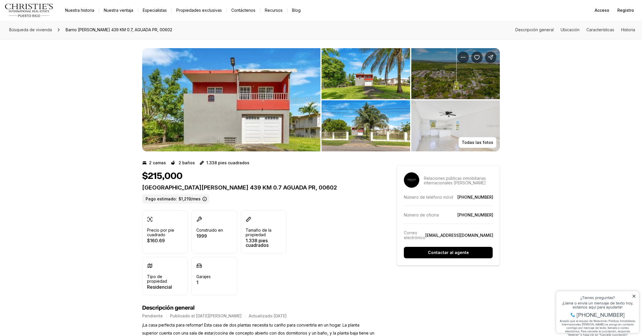
click at [433, 87] on img "Ver galería de imágenes" at bounding box center [455, 73] width 89 height 51
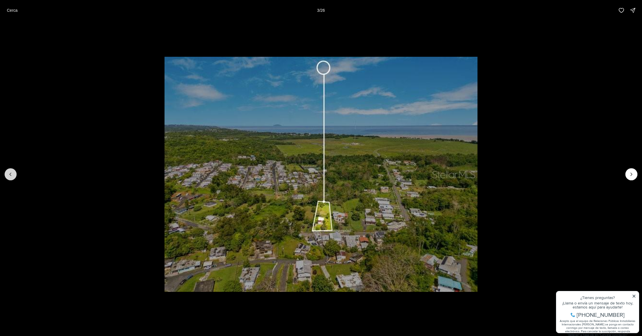
click at [11, 172] on icon "Diapositiva anterior" at bounding box center [11, 174] width 6 height 6
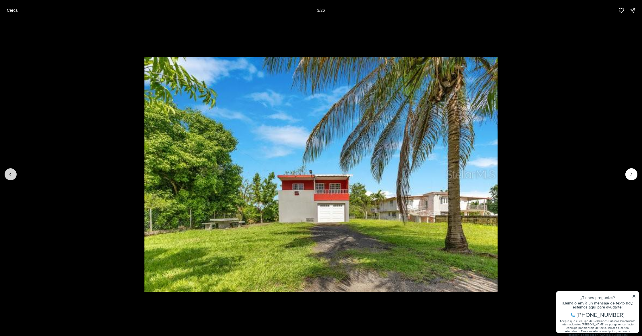
click at [11, 173] on icon "Previous slide" at bounding box center [11, 174] width 6 height 6
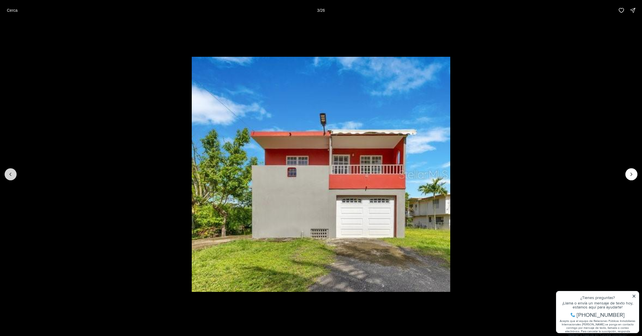
click at [11, 173] on div at bounding box center [11, 174] width 12 height 12
click at [12, 12] on font "Cerca" at bounding box center [12, 10] width 11 height 5
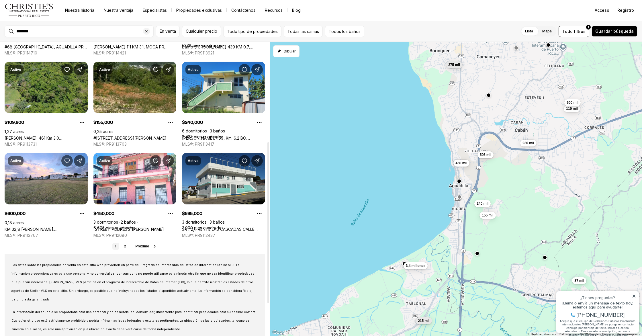
scroll to position [186, 0]
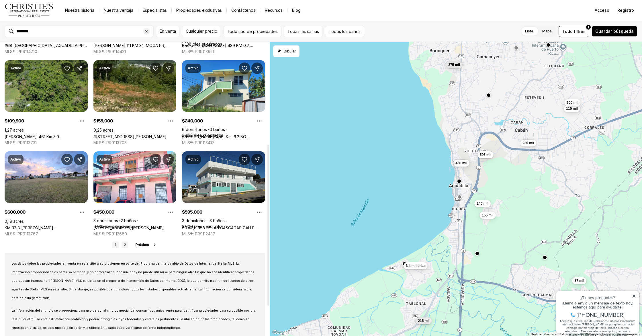
click at [128, 244] on link "2" at bounding box center [125, 244] width 7 height 7
